Goal: Find specific page/section: Find specific page/section

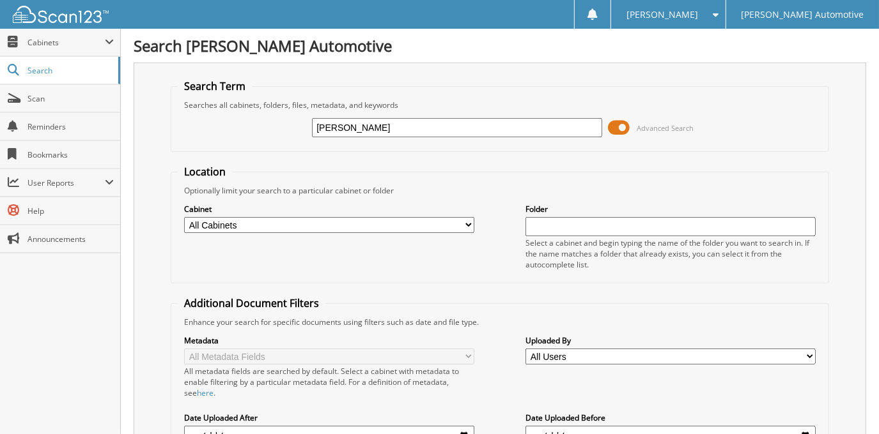
type input "[PERSON_NAME]"
click at [622, 128] on span at bounding box center [619, 127] width 22 height 19
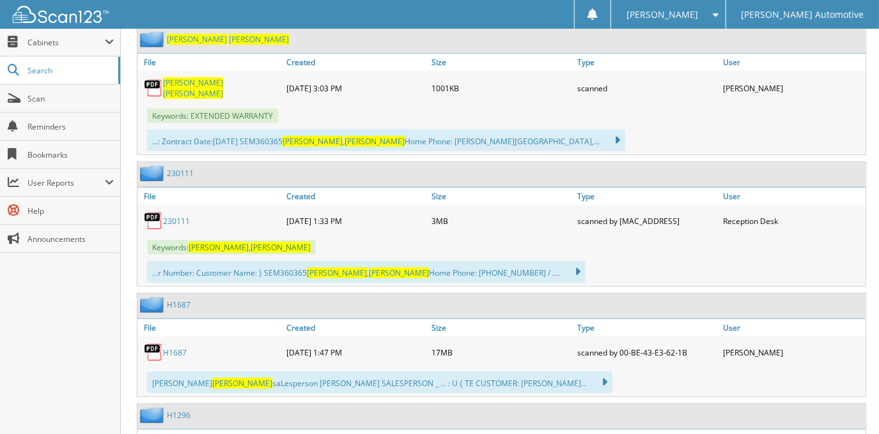
scroll to position [290, 0]
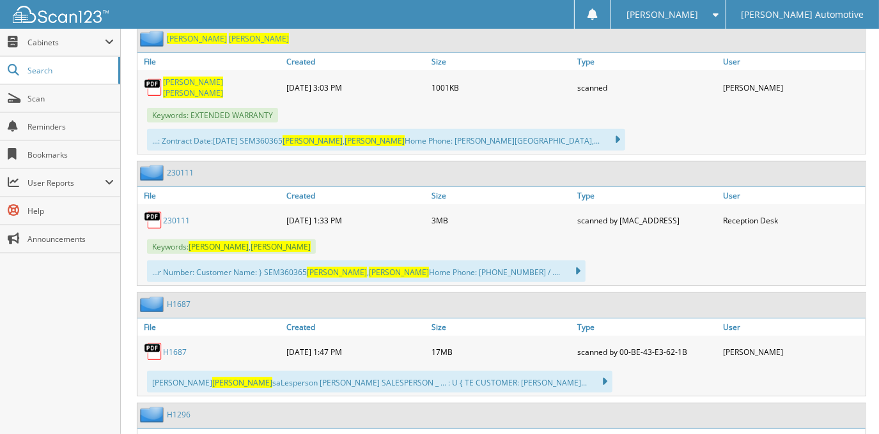
click at [176, 218] on link "230111" at bounding box center [176, 220] width 27 height 11
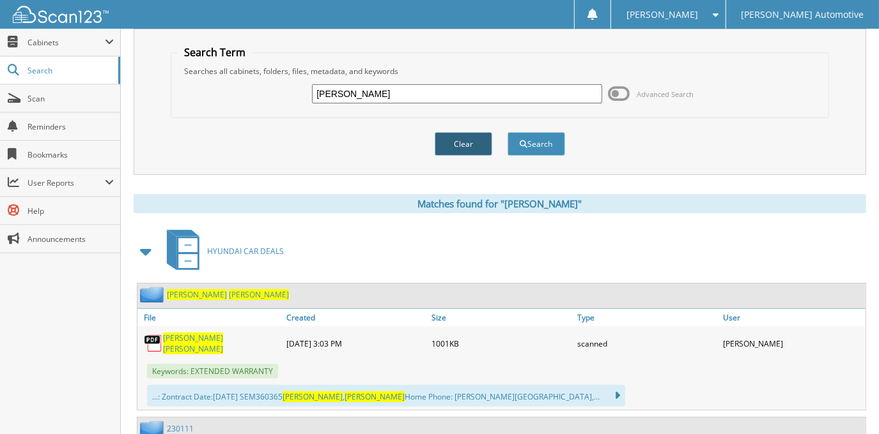
scroll to position [0, 0]
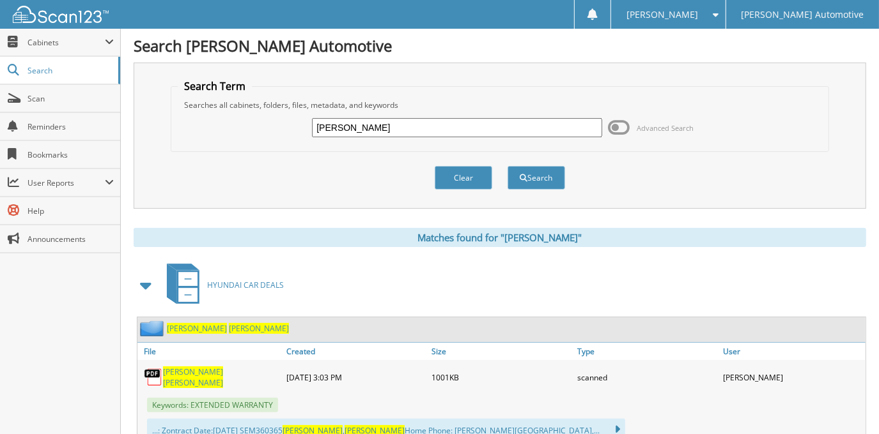
click at [491, 120] on input "THEDA SEMPLE" at bounding box center [456, 127] width 289 height 19
click at [490, 120] on input "THEDA SEMPLE" at bounding box center [456, 127] width 289 height 19
type input "BRYCE LESTER"
click at [507, 166] on button "Search" at bounding box center [536, 178] width 58 height 24
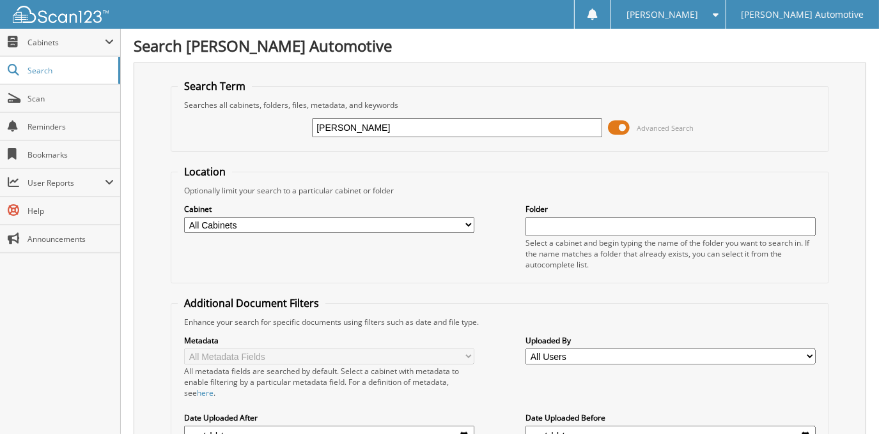
click at [627, 123] on span at bounding box center [619, 127] width 22 height 19
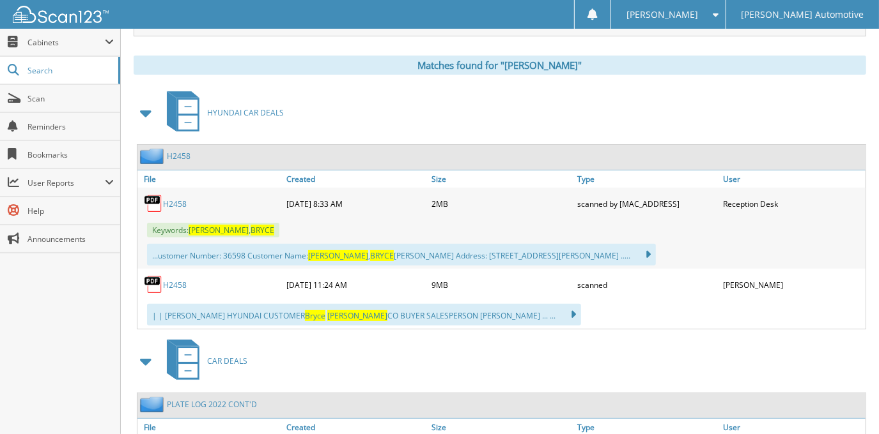
scroll to position [174, 0]
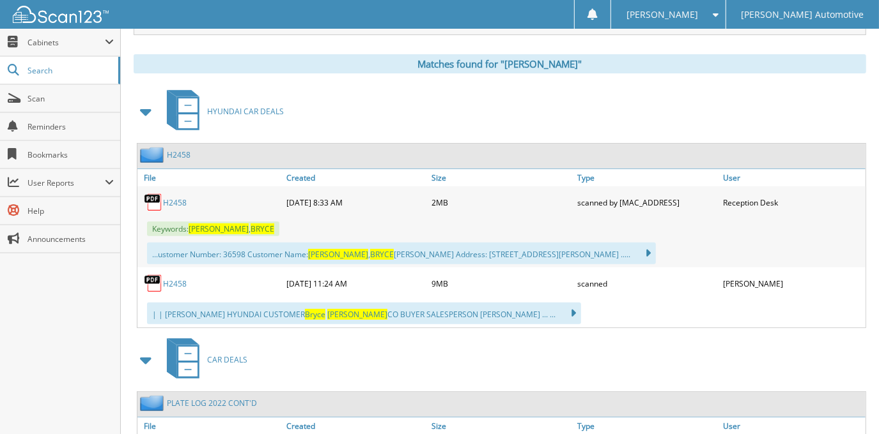
click at [178, 279] on link "H2458" at bounding box center [175, 284] width 24 height 11
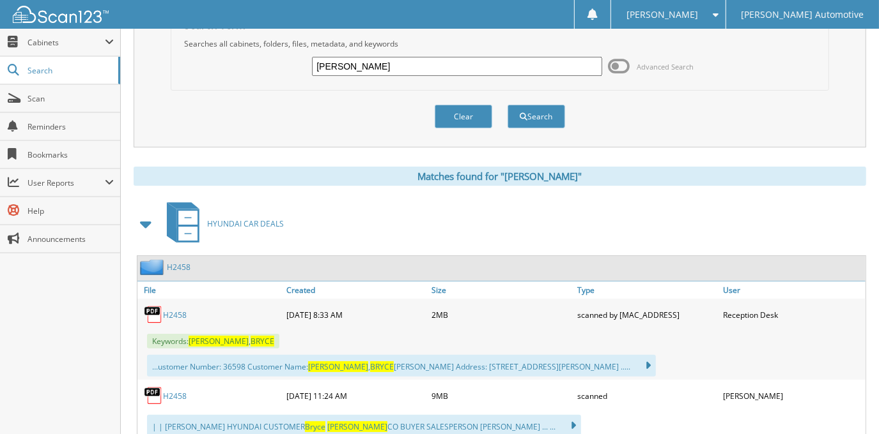
scroll to position [0, 0]
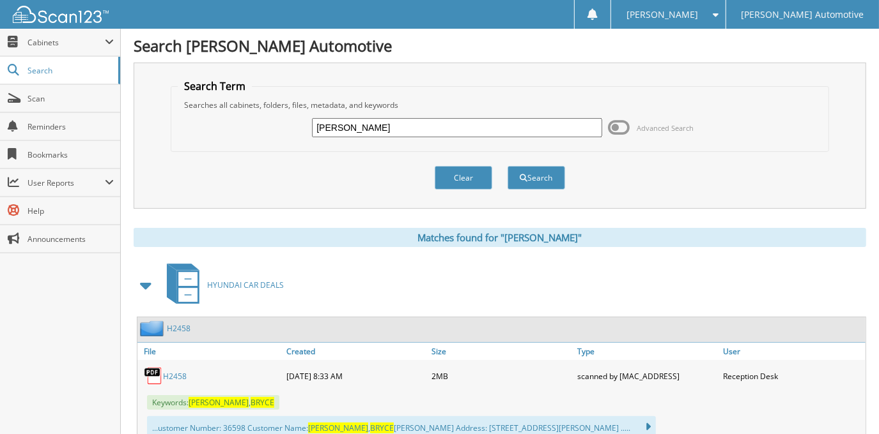
click at [436, 121] on input "BRYCE LESTER" at bounding box center [456, 127] width 289 height 19
type input "H"
click at [365, 120] on input "text" at bounding box center [456, 127] width 289 height 19
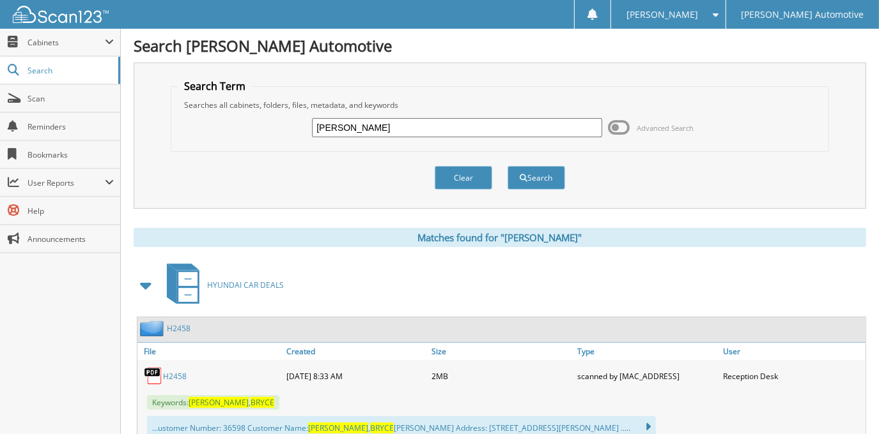
type input "MICHAEL NOLAN"
click at [507, 166] on button "Search" at bounding box center [536, 178] width 58 height 24
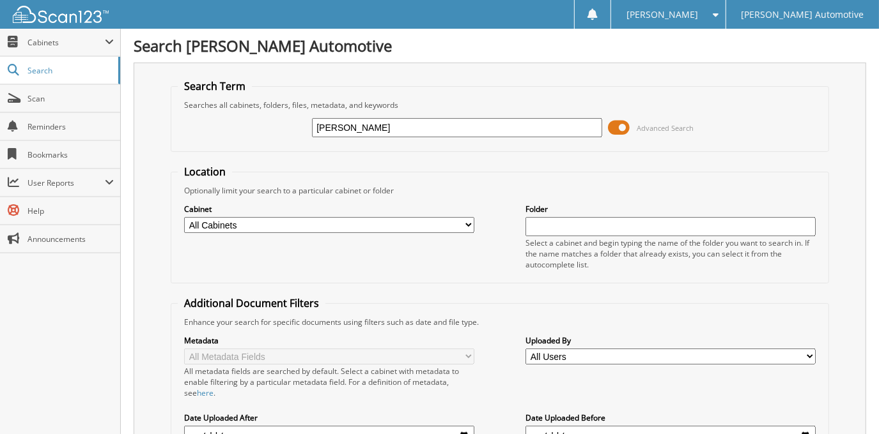
click at [616, 128] on span at bounding box center [619, 127] width 22 height 19
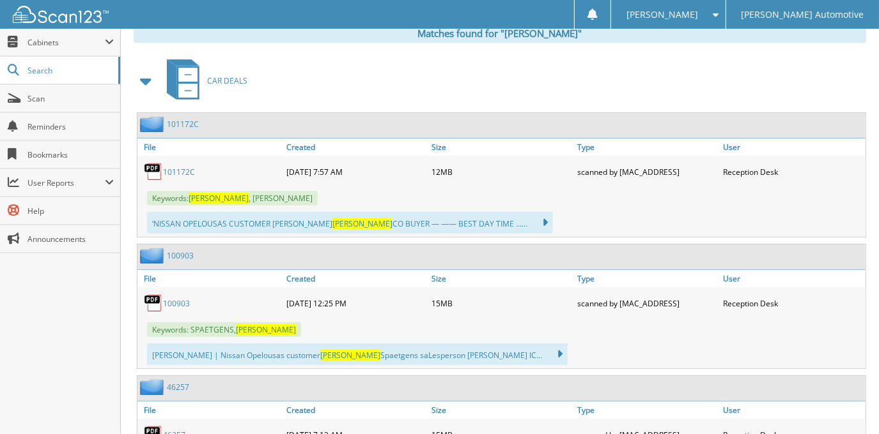
scroll to position [232, 0]
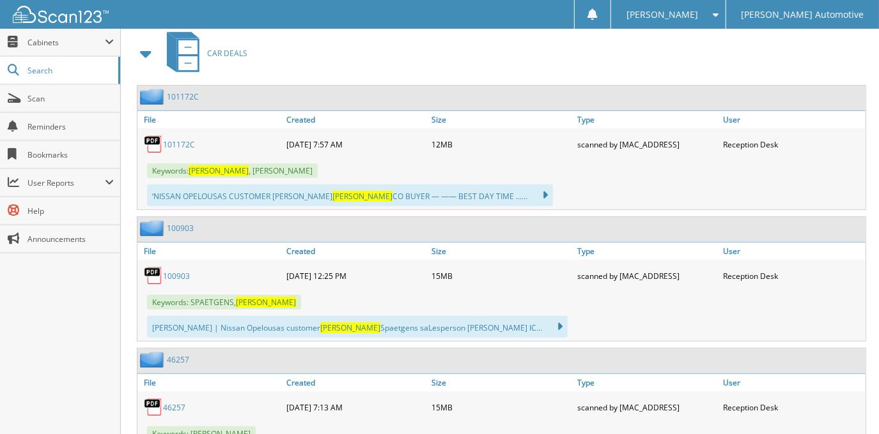
click at [174, 139] on link "101172C" at bounding box center [179, 144] width 32 height 11
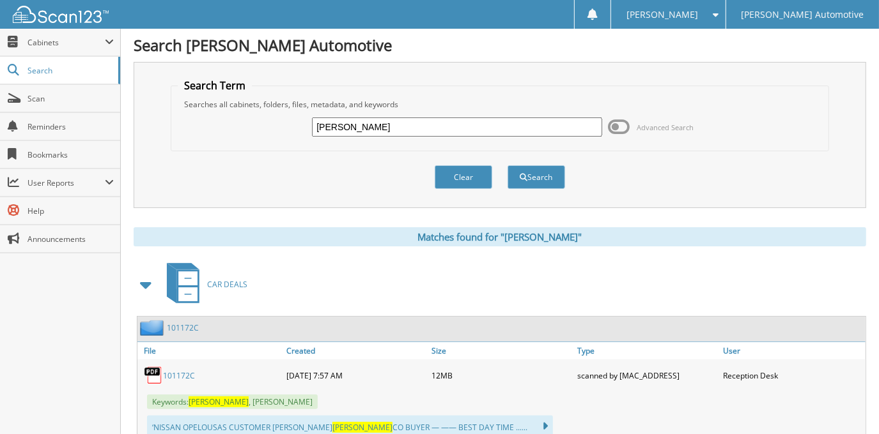
scroll to position [0, 0]
click at [70, 45] on span "Cabinets" at bounding box center [65, 42] width 77 height 11
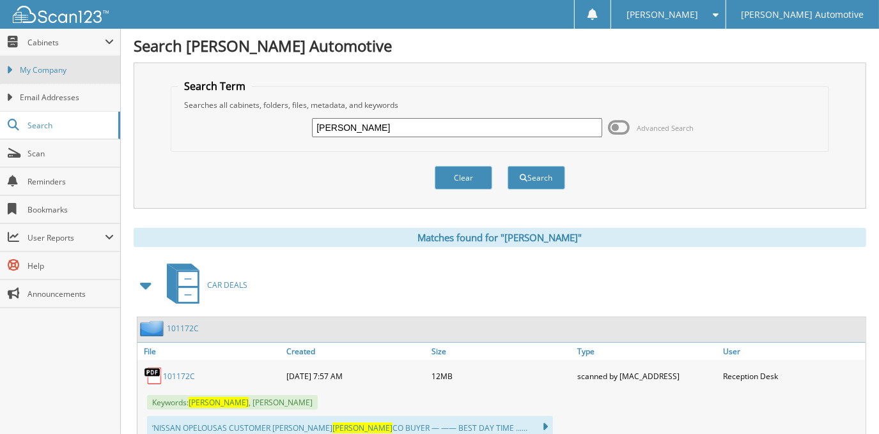
click at [84, 75] on span "My Company" at bounding box center [67, 71] width 94 height 12
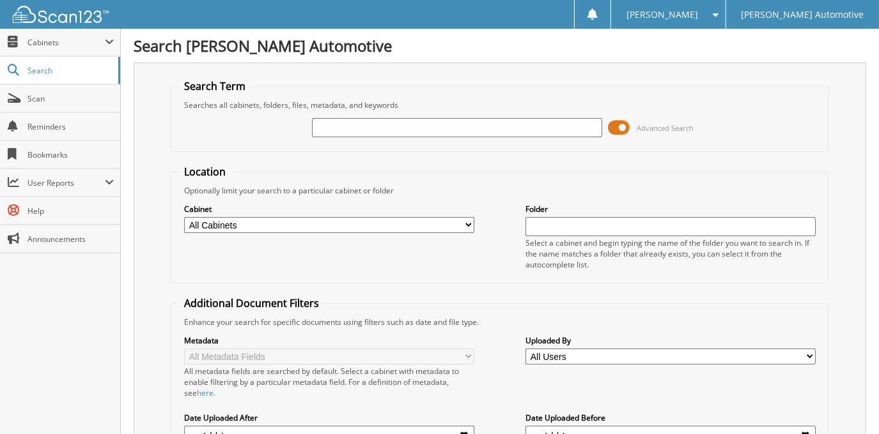
click at [615, 123] on span at bounding box center [619, 127] width 22 height 19
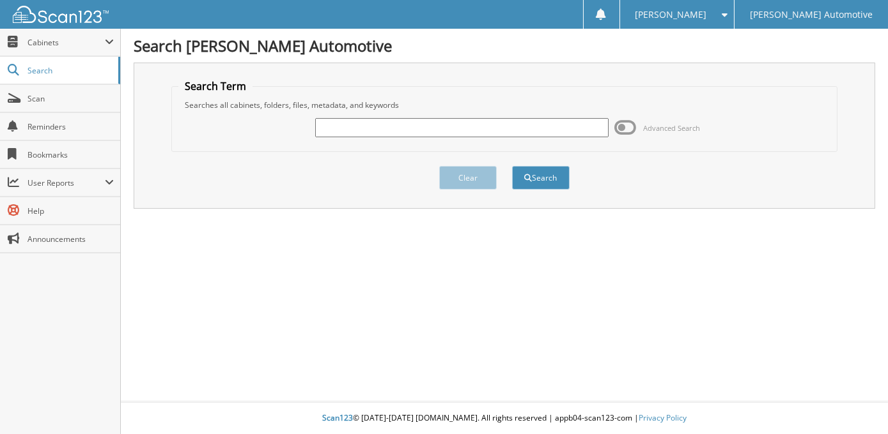
click at [501, 114] on div "Advanced Search" at bounding box center [504, 128] width 652 height 35
click at [502, 128] on input "text" at bounding box center [461, 127] width 293 height 19
type input "[PERSON_NAME]"
click at [512, 166] on button "Search" at bounding box center [541, 178] width 58 height 24
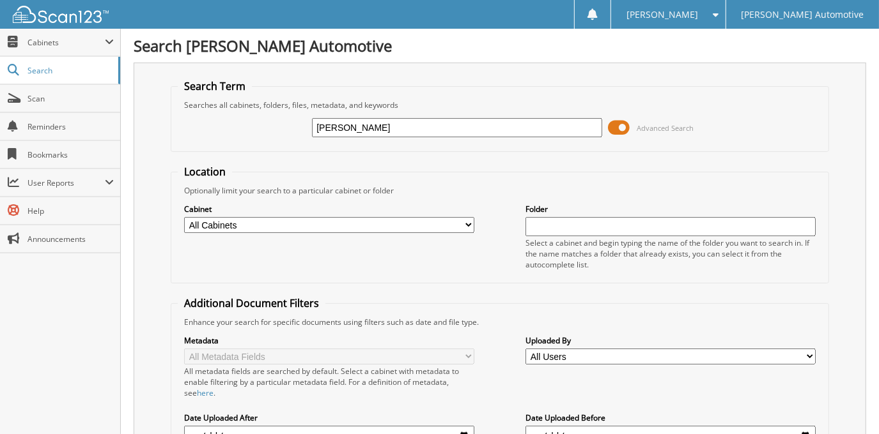
click at [621, 123] on span at bounding box center [619, 127] width 22 height 19
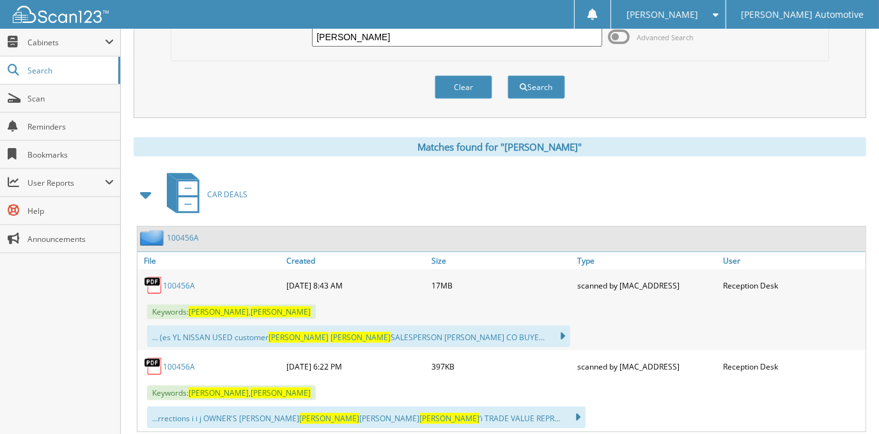
scroll to position [116, 0]
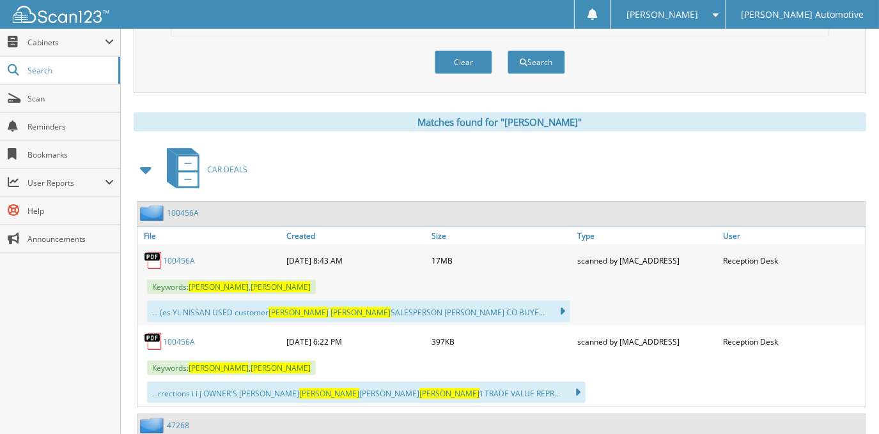
click at [189, 259] on link "100456A" at bounding box center [179, 261] width 32 height 11
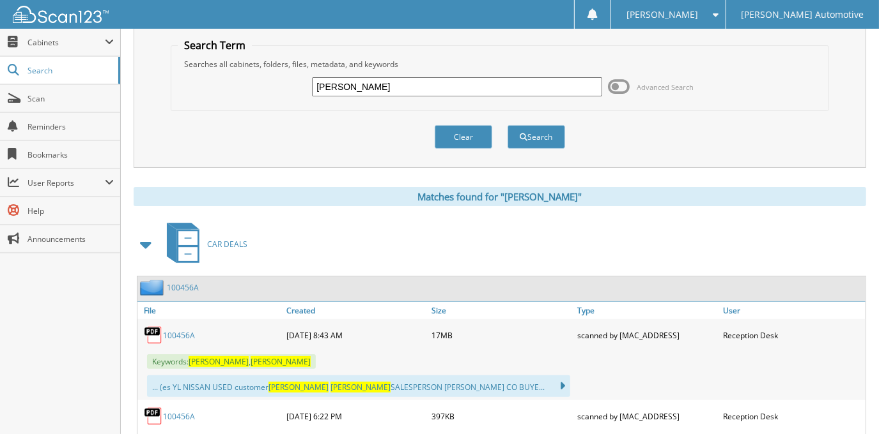
scroll to position [0, 0]
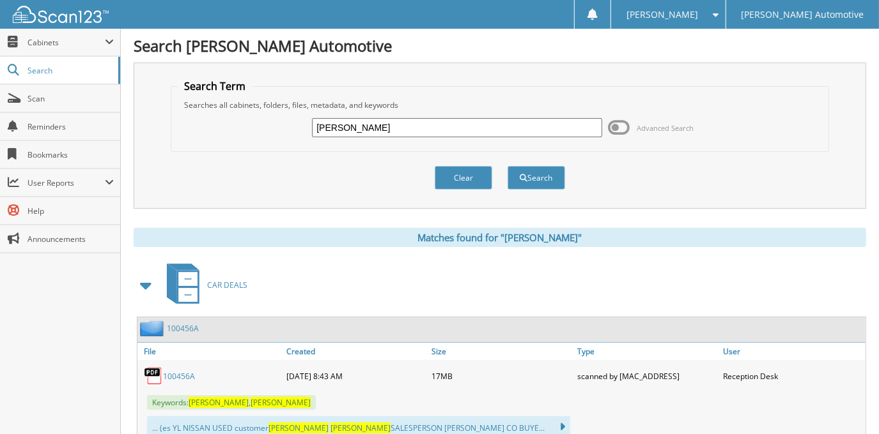
click at [446, 132] on input "BLAINE BREAUX" at bounding box center [456, 127] width 289 height 19
type input "PATRICK BACA"
click at [507, 166] on button "Search" at bounding box center [536, 178] width 58 height 24
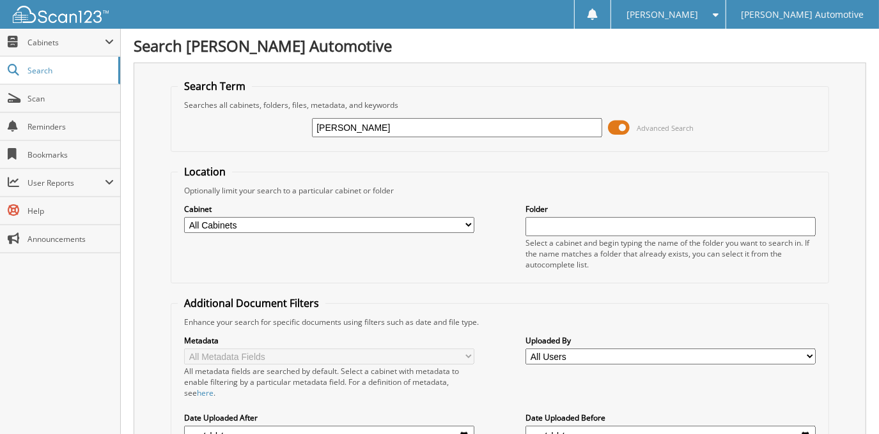
click at [624, 124] on span at bounding box center [619, 127] width 22 height 19
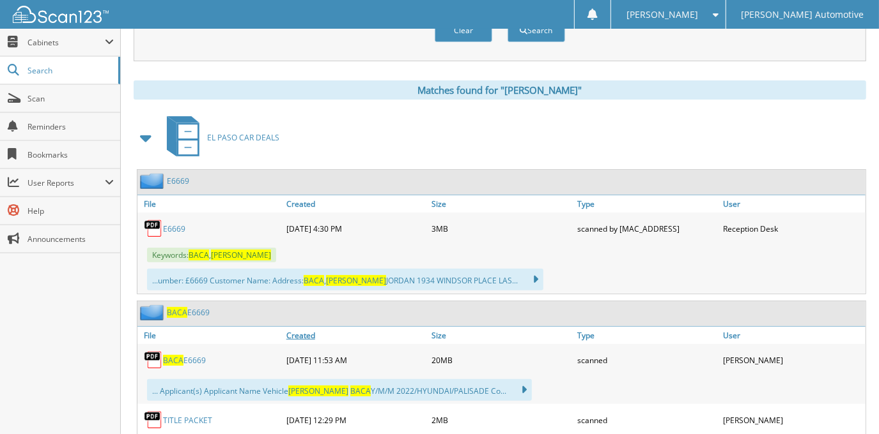
scroll to position [174, 0]
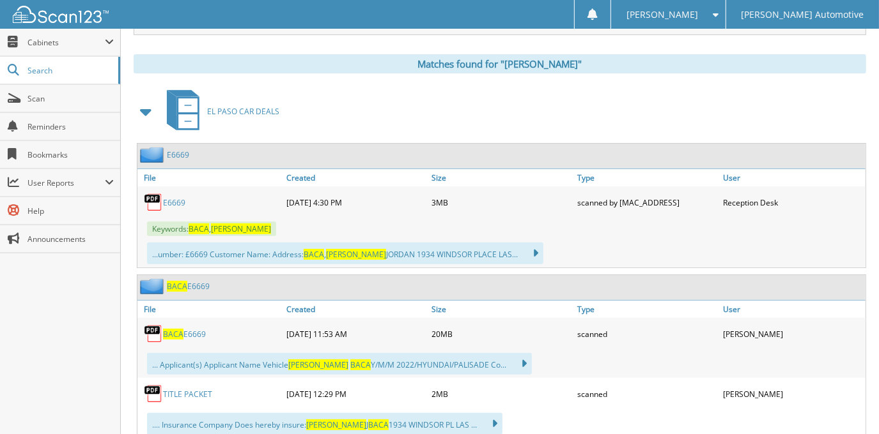
click at [171, 197] on link "E6669" at bounding box center [174, 202] width 22 height 11
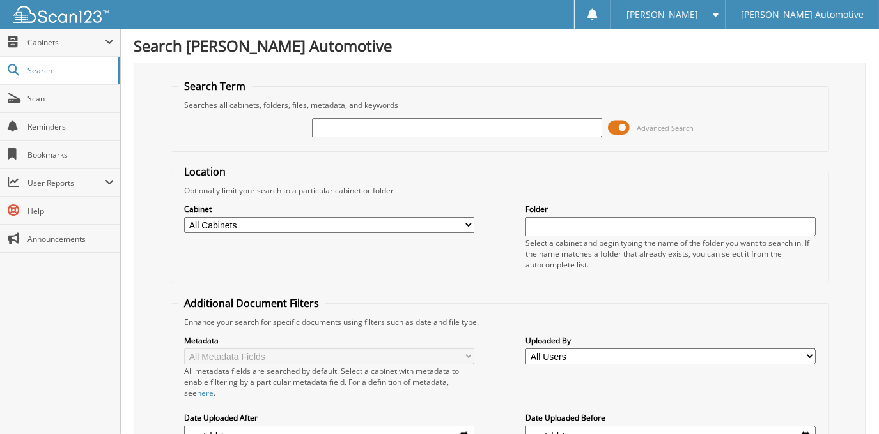
click at [617, 126] on span at bounding box center [619, 127] width 22 height 19
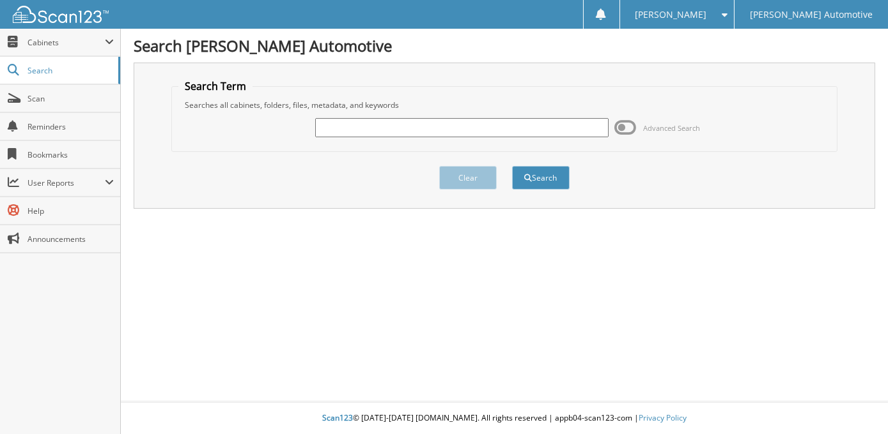
click at [442, 135] on div at bounding box center [461, 128] width 293 height 22
click at [436, 130] on input "text" at bounding box center [461, 127] width 293 height 19
type input "c"
type input "[DEMOGRAPHIC_DATA][PERSON_NAME]"
click at [512, 166] on button "Search" at bounding box center [541, 178] width 58 height 24
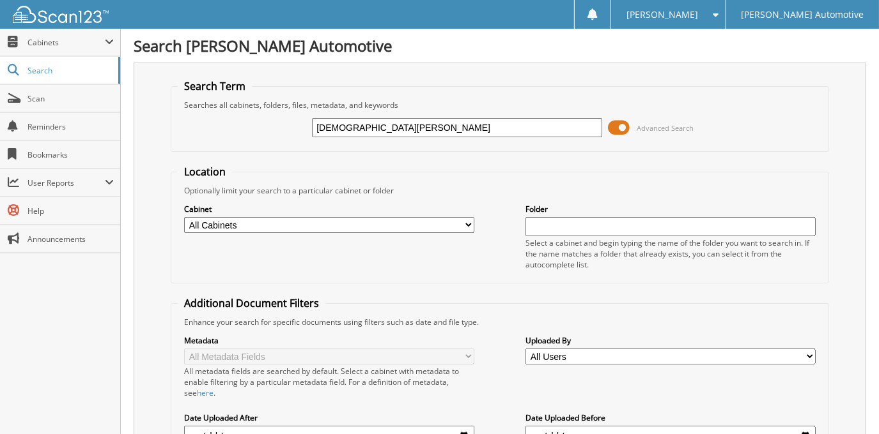
click at [615, 125] on span at bounding box center [619, 127] width 22 height 19
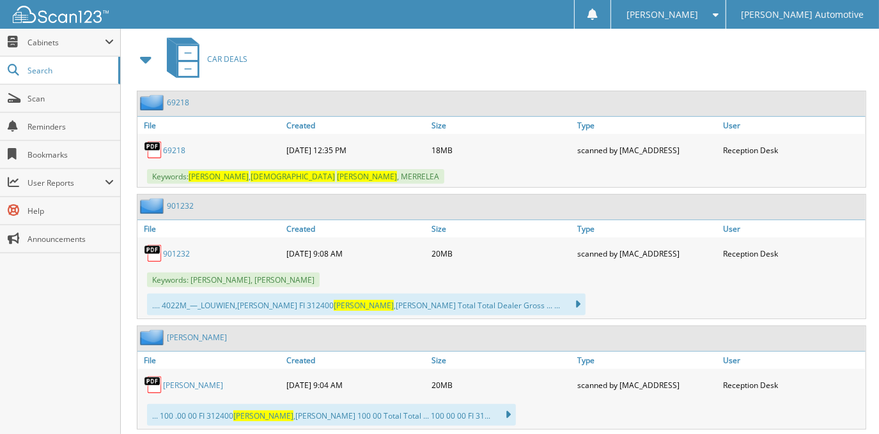
scroll to position [232, 0]
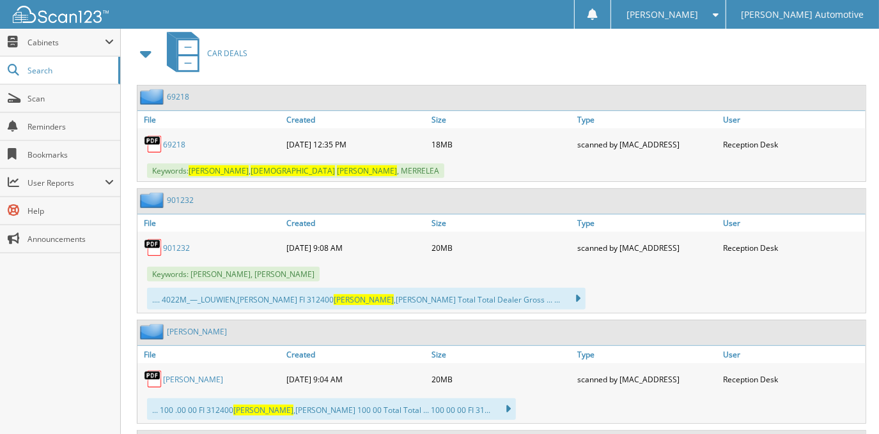
click at [173, 141] on link "69218" at bounding box center [174, 144] width 22 height 11
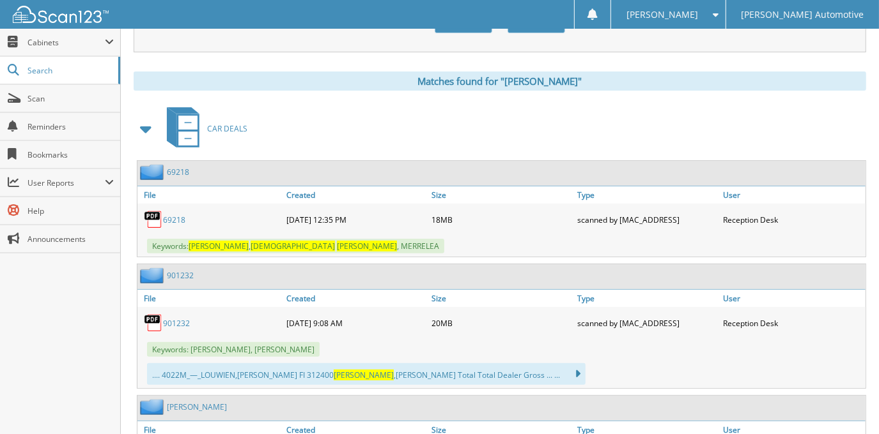
scroll to position [58, 0]
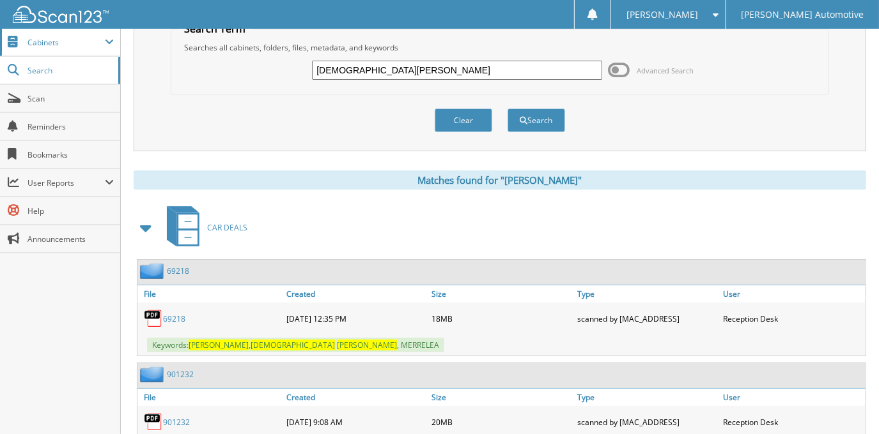
click at [59, 49] on span "Cabinets" at bounding box center [60, 42] width 120 height 27
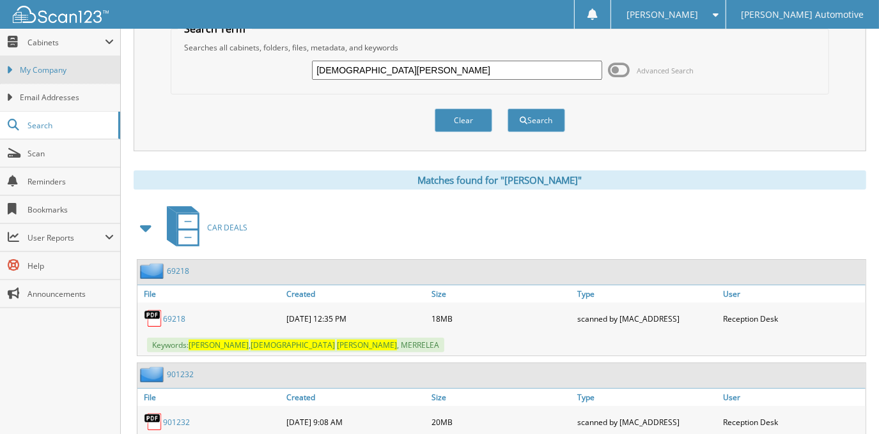
click at [66, 72] on span "My Company" at bounding box center [67, 71] width 94 height 12
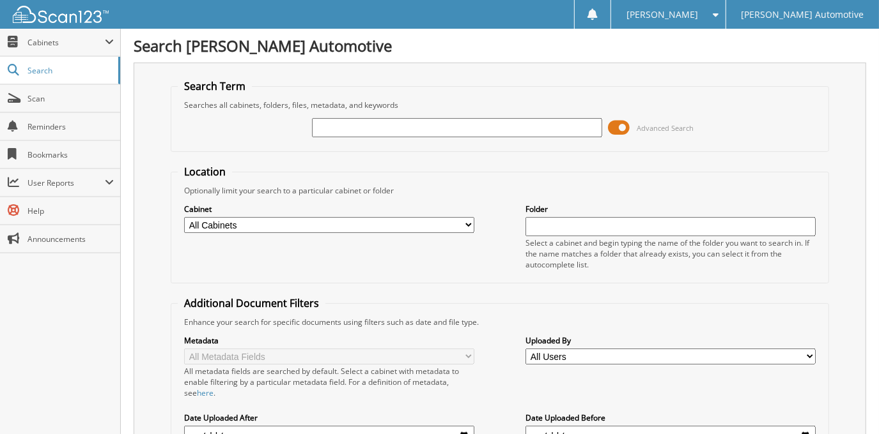
click at [397, 120] on input "text" at bounding box center [456, 127] width 289 height 19
type input "[PERSON_NAME]"
click at [622, 126] on span at bounding box center [619, 127] width 22 height 19
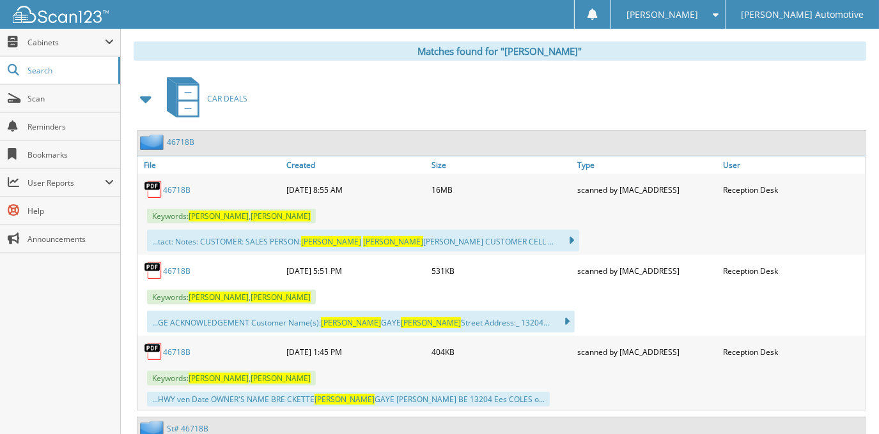
scroll to position [232, 0]
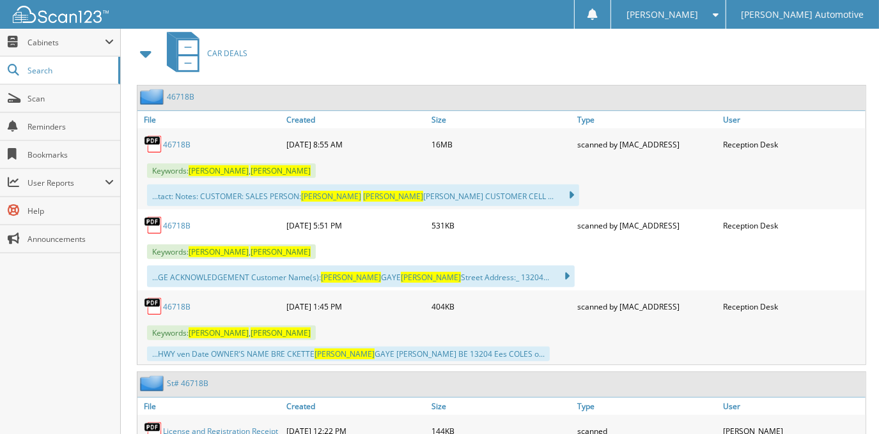
click at [178, 139] on link "46718B" at bounding box center [176, 144] width 27 height 11
